Goal: Navigation & Orientation: Understand site structure

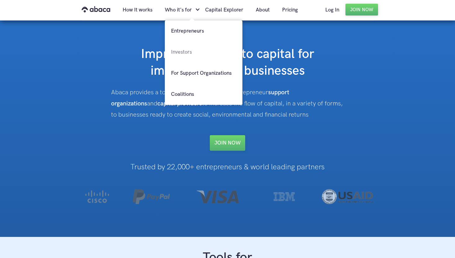
click at [188, 53] on link "Investors" at bounding box center [204, 52] width 78 height 21
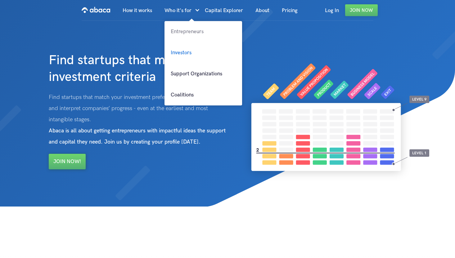
click at [179, 28] on link "Entrepreneurs" at bounding box center [204, 31] width 78 height 21
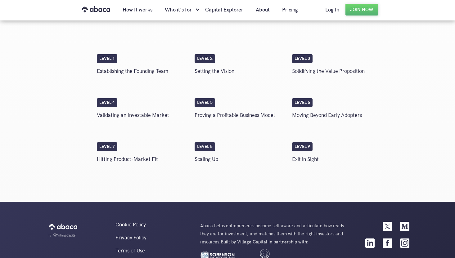
scroll to position [1107, 0]
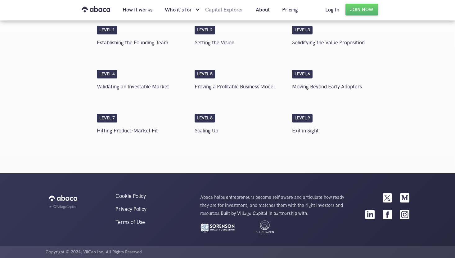
click at [226, 8] on link "Capital Explorer" at bounding box center [224, 9] width 51 height 21
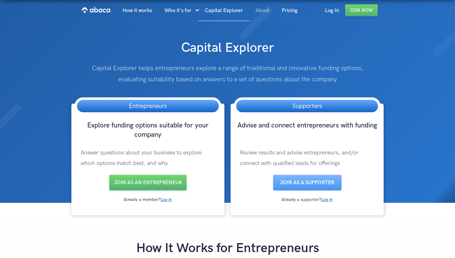
click at [263, 9] on link "About" at bounding box center [262, 10] width 26 height 21
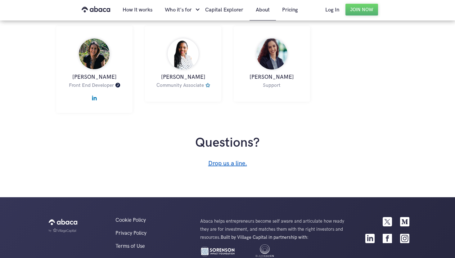
scroll to position [511, 0]
